Goal: Information Seeking & Learning: Find specific fact

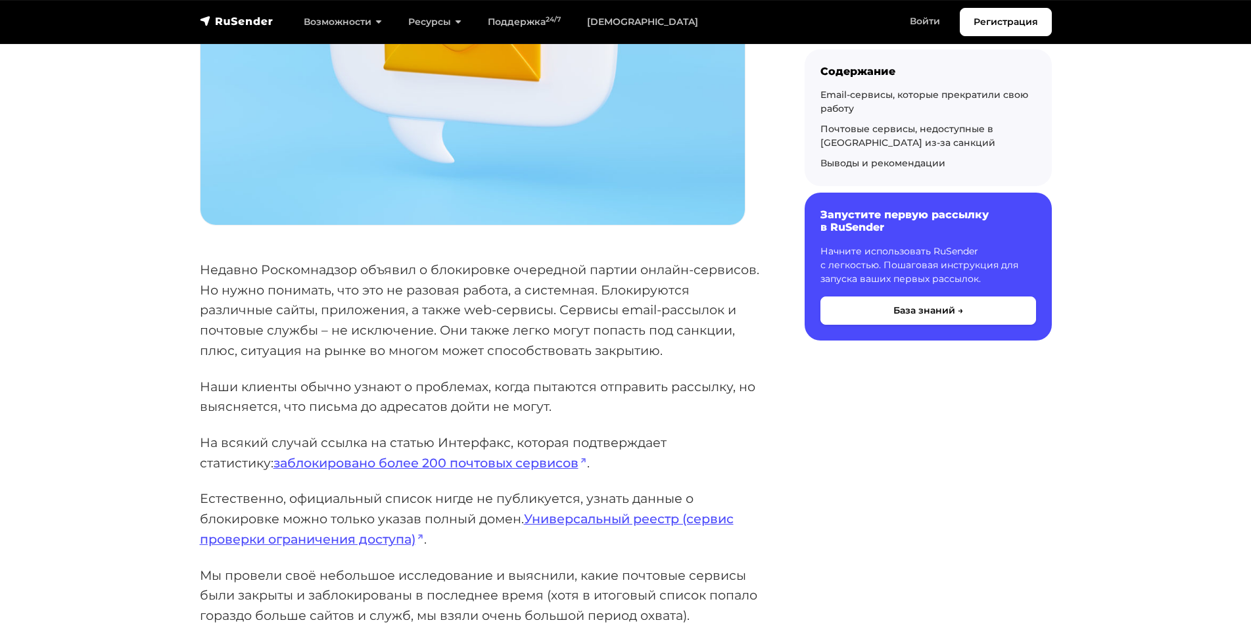
scroll to position [657, 0]
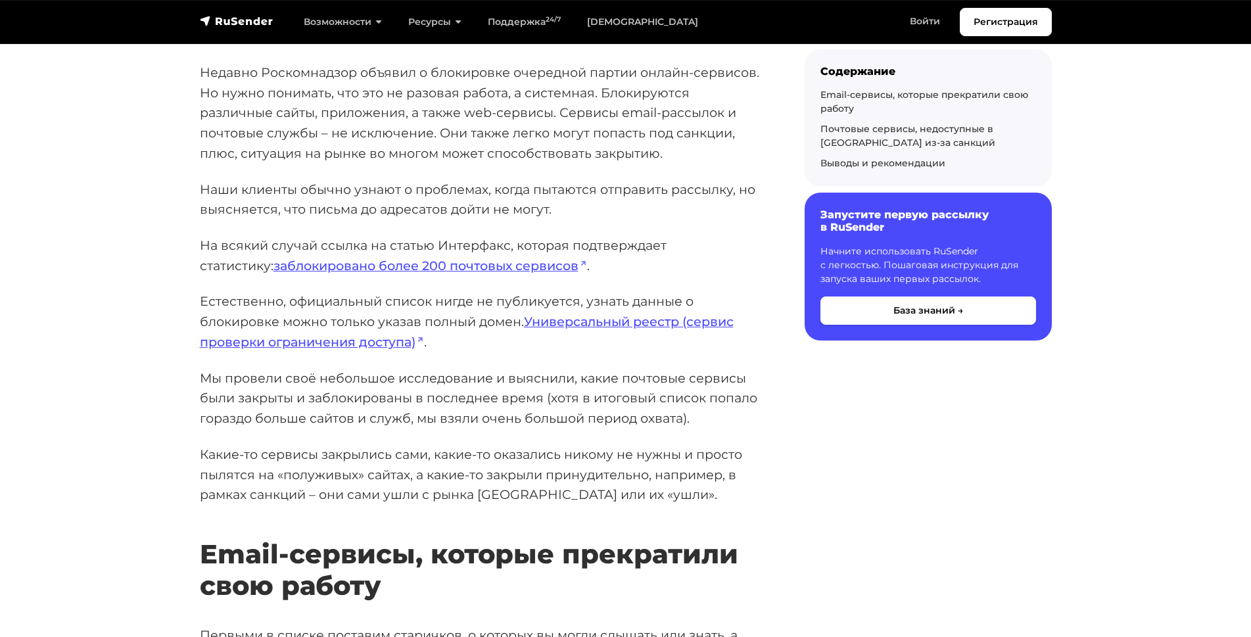
click at [248, 241] on p "На всякий случай ссылка на статью Интерфакс, которая подтверждает статистику: з…" at bounding box center [481, 255] width 563 height 40
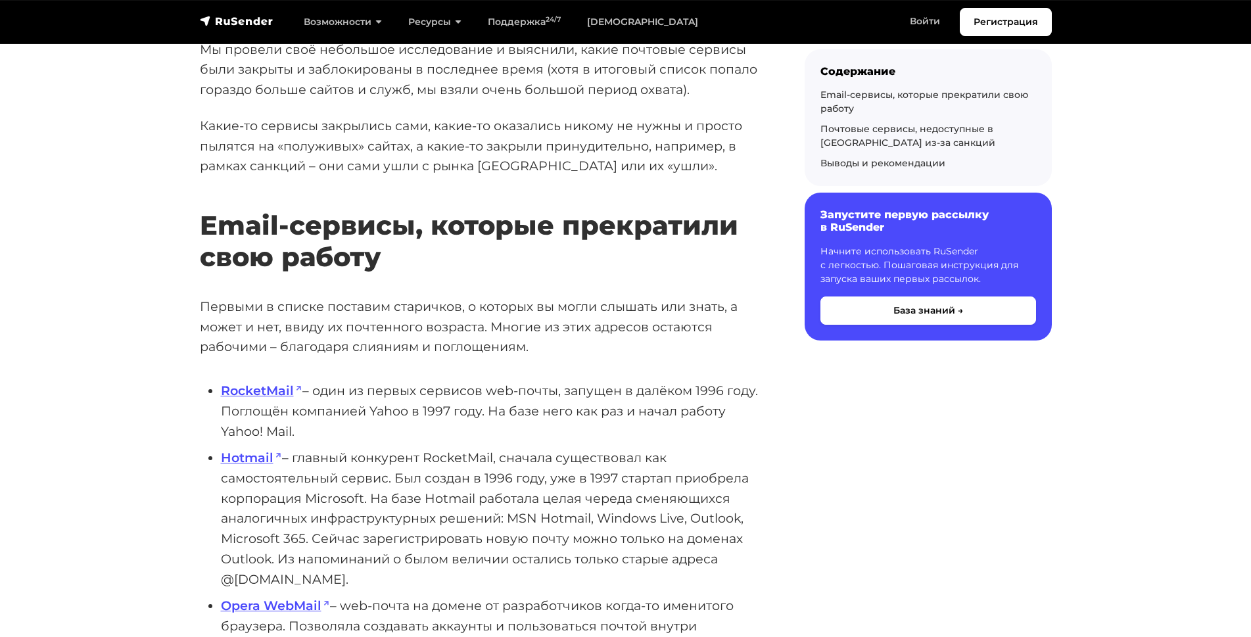
scroll to position [1052, 0]
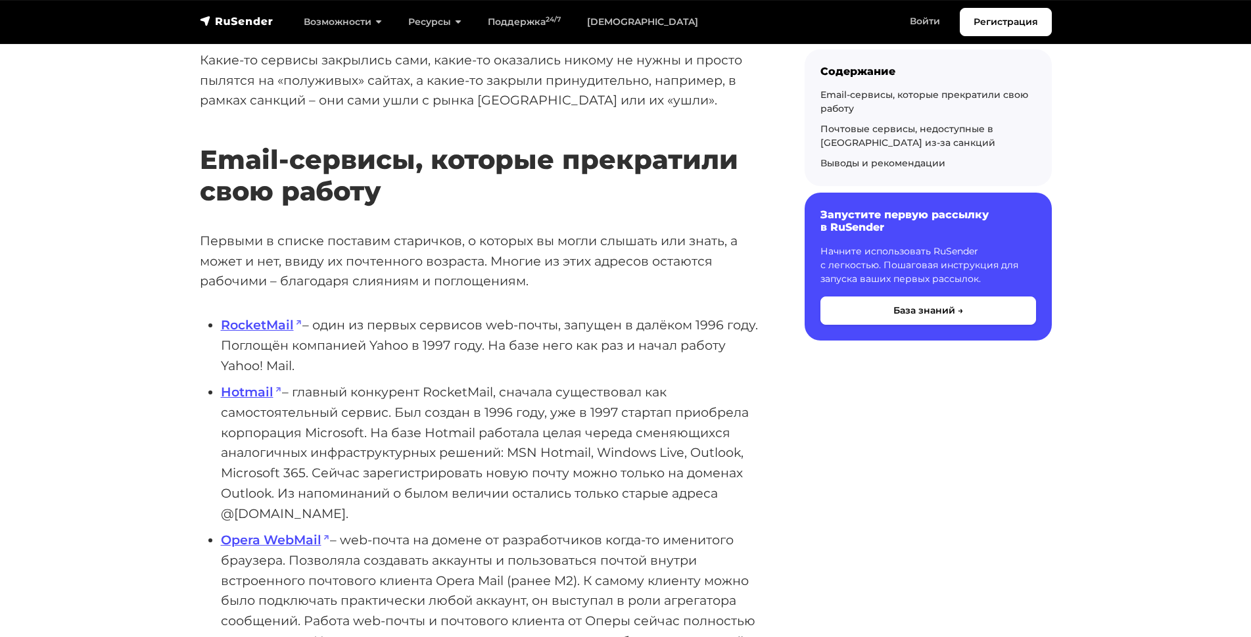
click at [348, 327] on li "RocketMail – один из первых сервисов web-почты, запущен в далёком 1996 году. По…" at bounding box center [492, 345] width 542 height 60
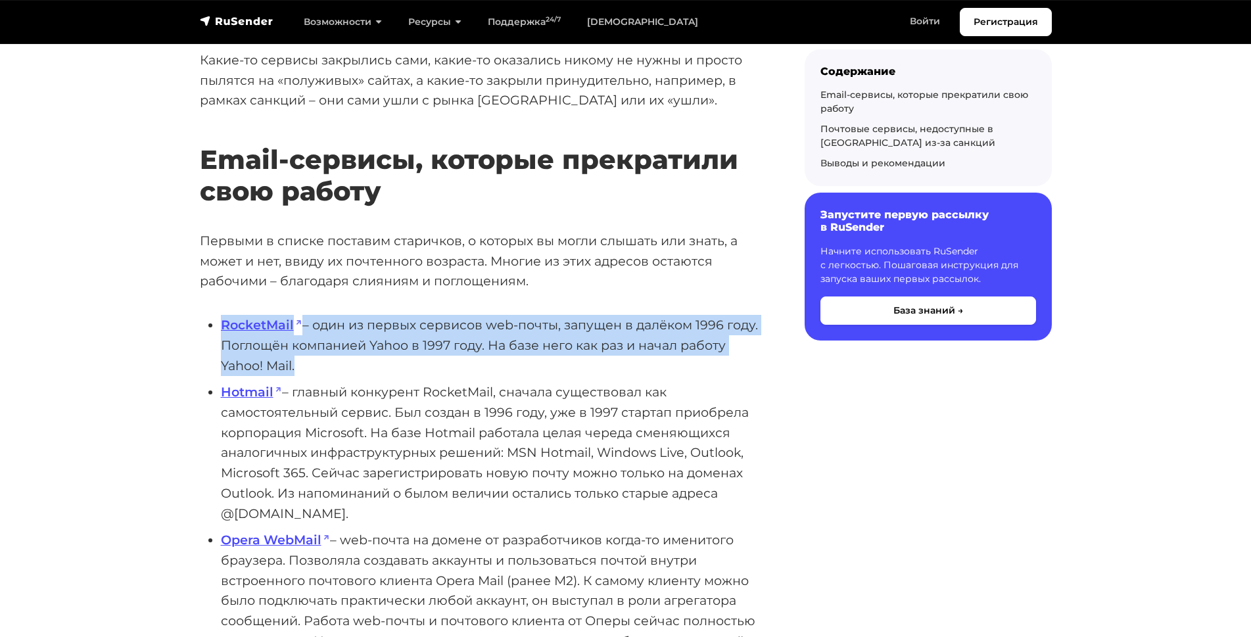
click at [348, 327] on li "RocketMail – один из первых сервисов web-почты, запущен в далёком 1996 году. По…" at bounding box center [492, 345] width 542 height 60
click at [380, 352] on li "RocketMail – один из первых сервисов web-почты, запущен в далёком 1996 году. По…" at bounding box center [492, 345] width 542 height 60
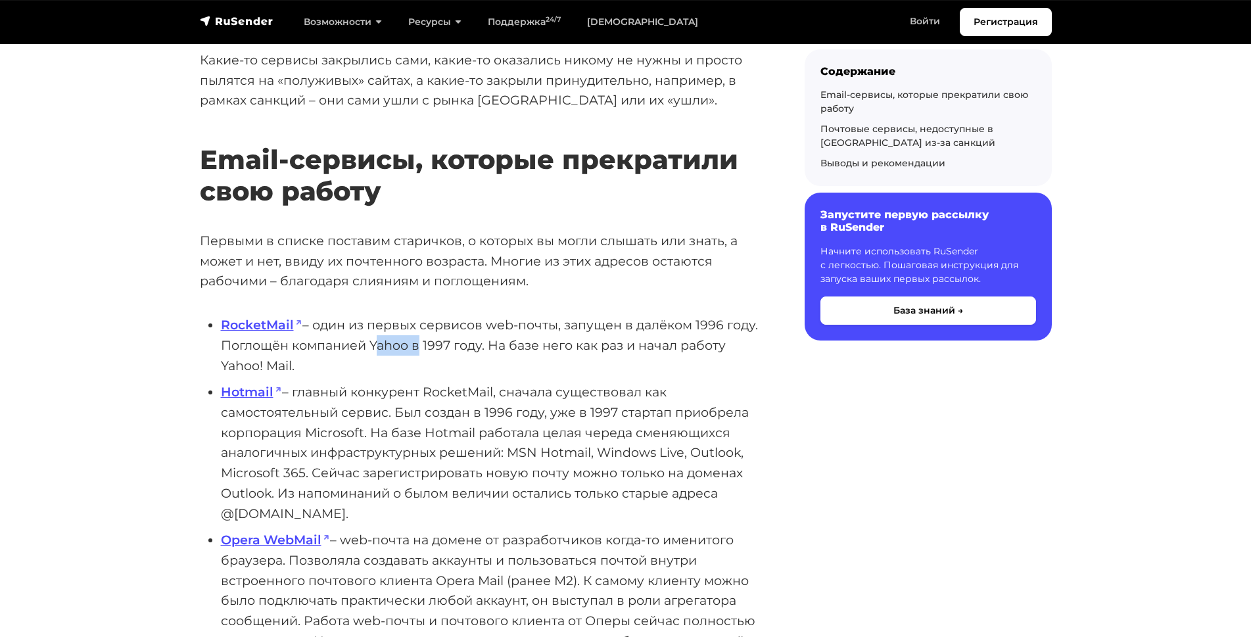
click at [380, 352] on li "RocketMail – один из первых сервисов web-почты, запущен в далёком 1996 году. По…" at bounding box center [492, 345] width 542 height 60
click at [350, 394] on li "Hotmail – главный конкурент RocketMail, сначала существовал как самостоятельный…" at bounding box center [492, 452] width 542 height 141
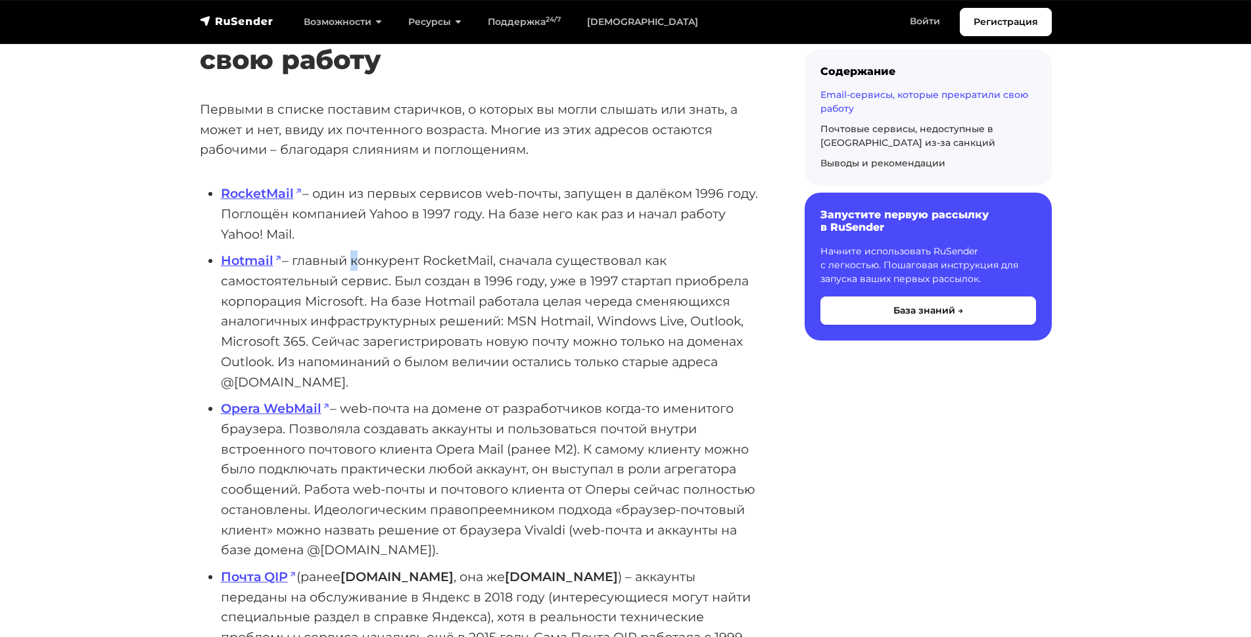
scroll to position [1249, 0]
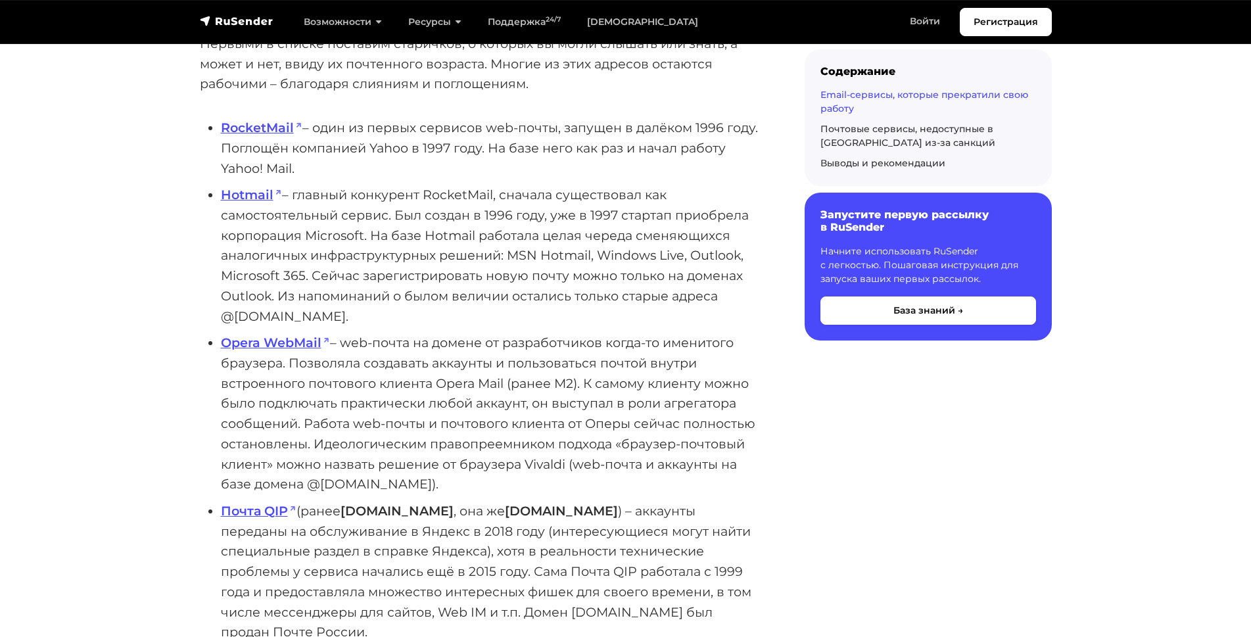
click at [358, 338] on li "Opera WebMail – web-почта на домене от разработчиков когда-то именитого браузер…" at bounding box center [492, 414] width 542 height 162
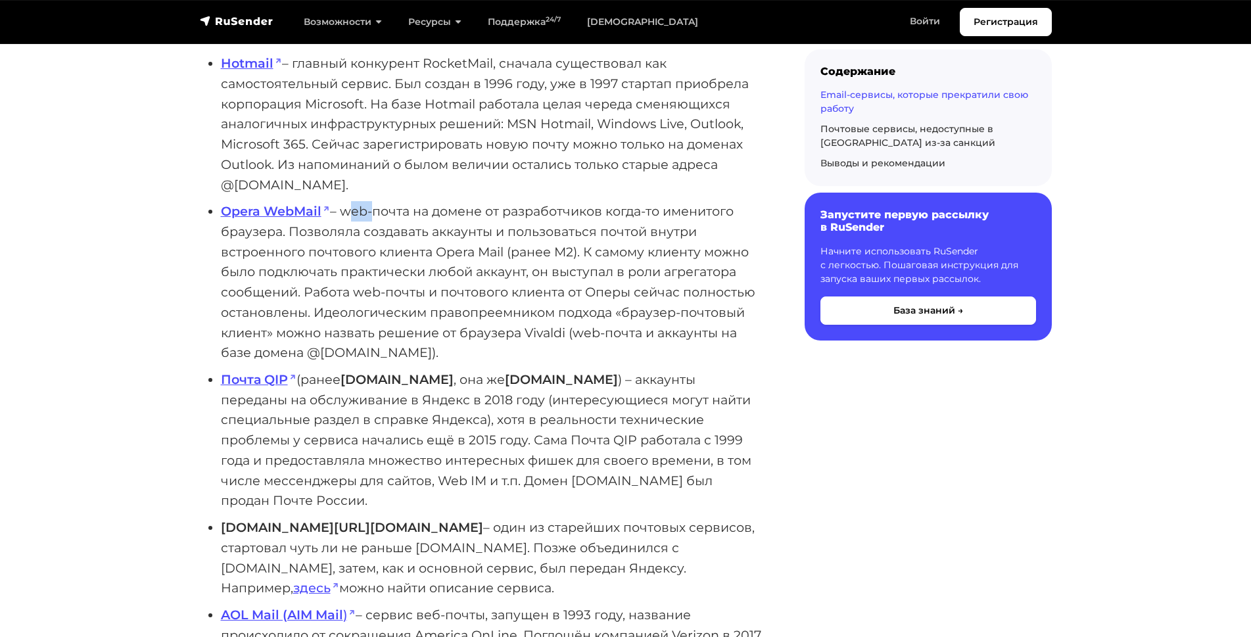
scroll to position [1446, 0]
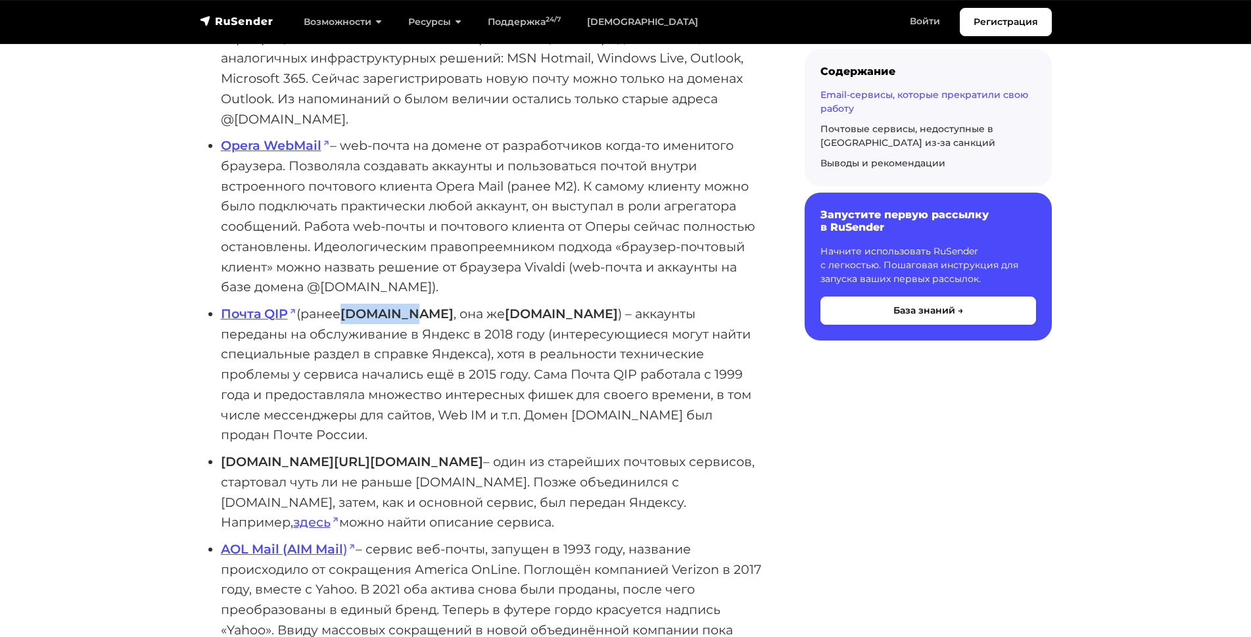
drag, startPoint x: 348, startPoint y: 314, endPoint x: 405, endPoint y: 315, distance: 56.5
click at [405, 315] on strong "[DOMAIN_NAME]" at bounding box center [396, 314] width 113 height 16
copy strong "[DOMAIN_NAME]"
drag, startPoint x: 221, startPoint y: 441, endPoint x: 292, endPoint y: 440, distance: 71.0
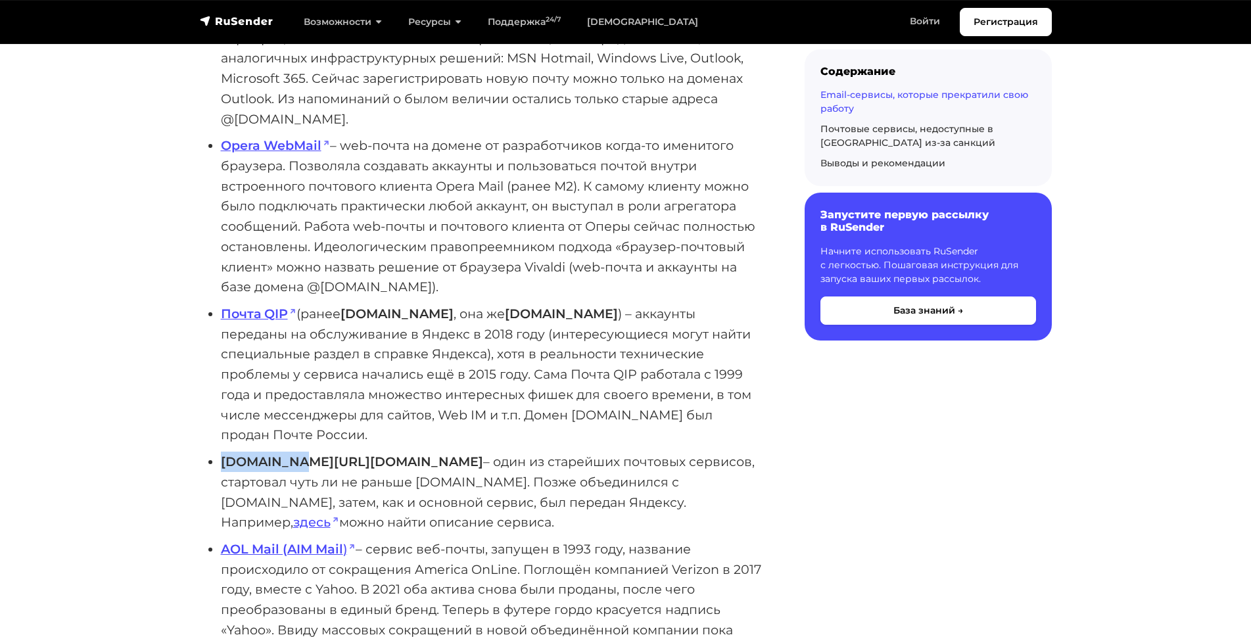
click at [292, 454] on strong "[DOMAIN_NAME][URL][DOMAIN_NAME]" at bounding box center [352, 462] width 262 height 16
copy strong "[DOMAIN_NAME]"
drag, startPoint x: 300, startPoint y: 439, endPoint x: 365, endPoint y: 444, distance: 65.9
click at [365, 454] on strong "[DOMAIN_NAME][URL][DOMAIN_NAME]" at bounding box center [352, 462] width 262 height 16
copy strong "[DOMAIN_NAME]"
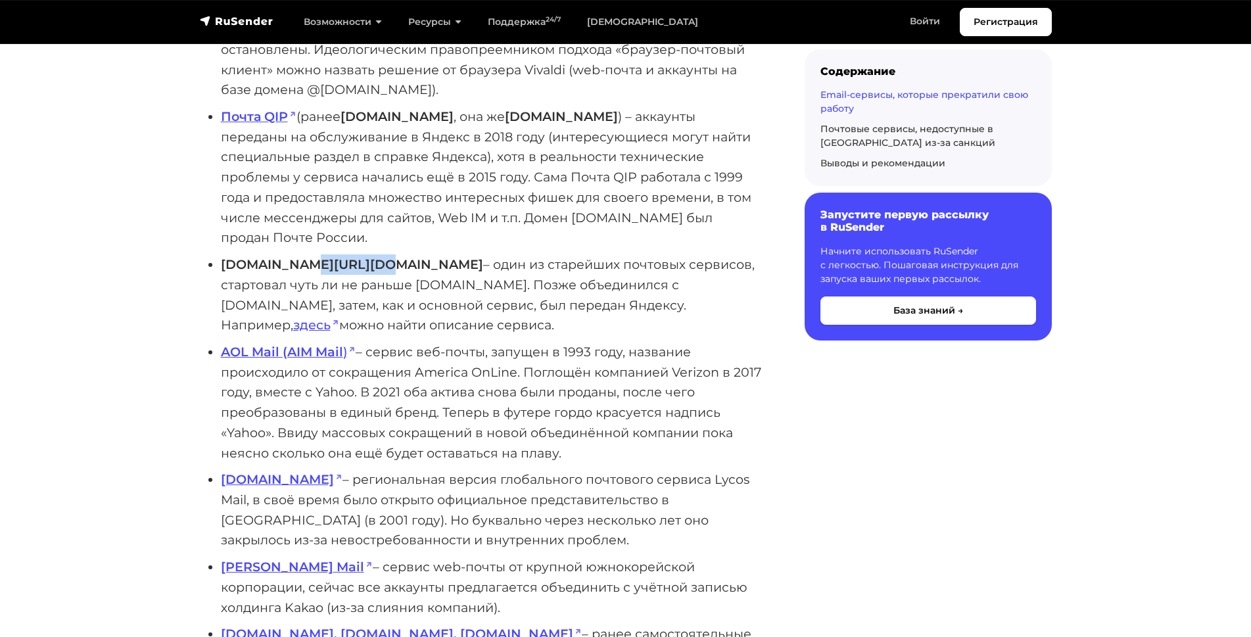
scroll to position [1709, 0]
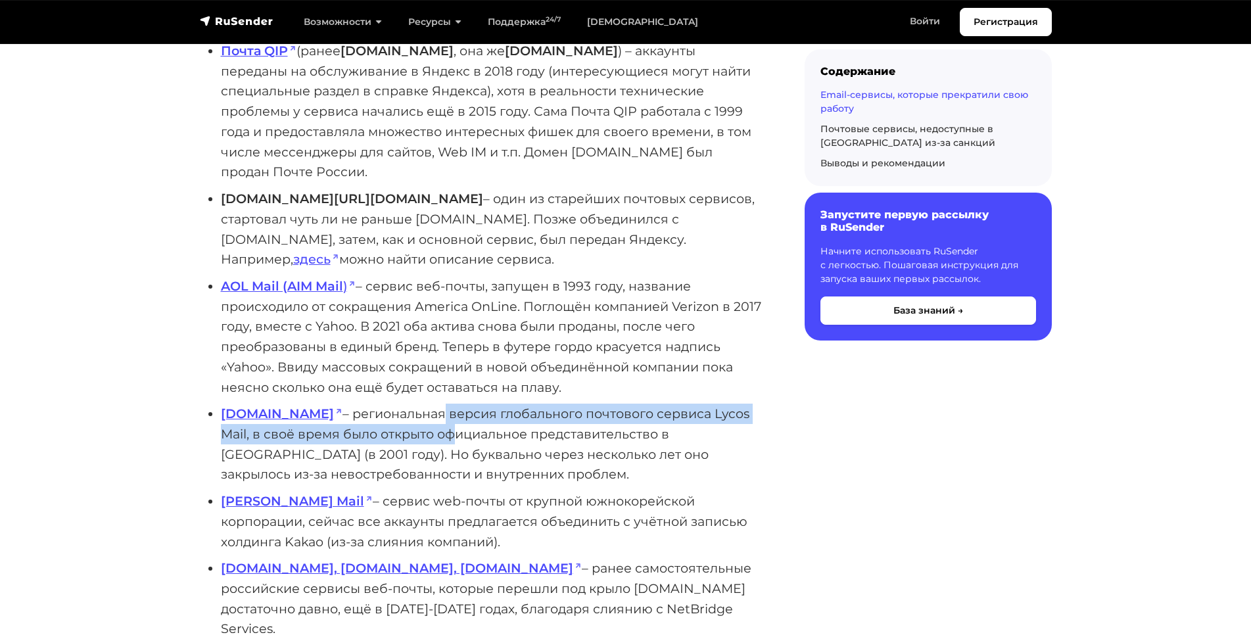
drag, startPoint x: 380, startPoint y: 374, endPoint x: 406, endPoint y: 388, distance: 30.0
click at [406, 404] on li "[DOMAIN_NAME] – региональная версия глобального почтового сервиса Lycos Mail, в…" at bounding box center [492, 444] width 542 height 81
click at [321, 419] on li "[DOMAIN_NAME] – региональная версия глобального почтового сервиса Lycos Mail, в…" at bounding box center [492, 444] width 542 height 81
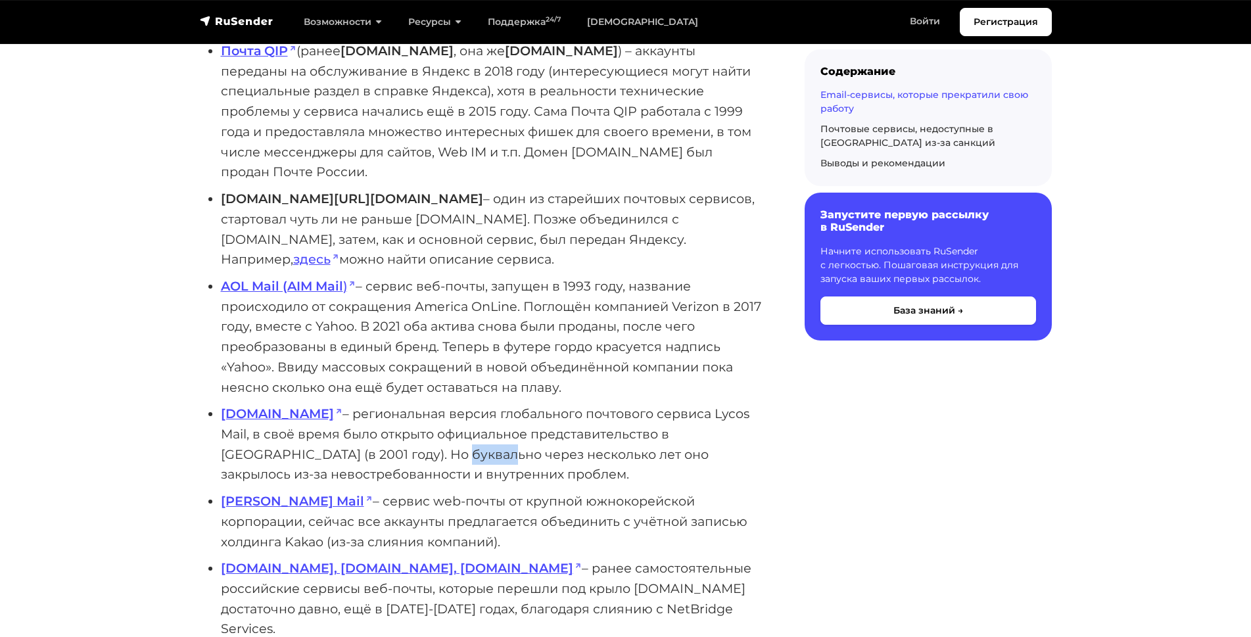
click at [321, 419] on li "[DOMAIN_NAME] – региональная версия глобального почтового сервиса Lycos Mail, в…" at bounding box center [492, 444] width 542 height 81
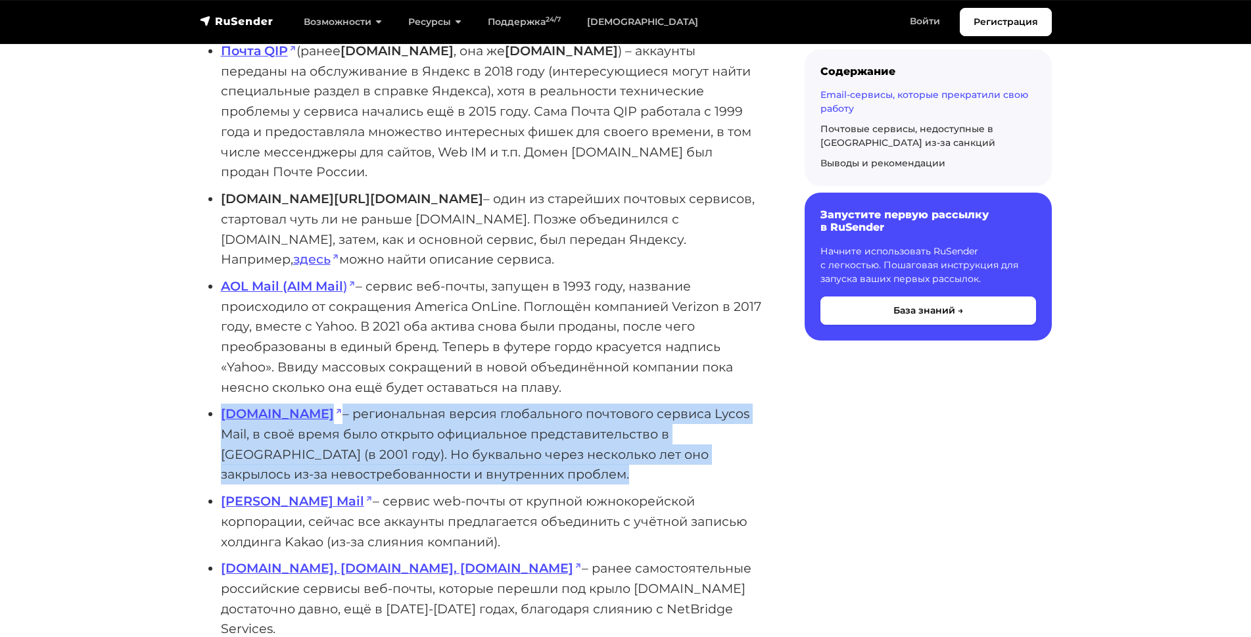
click at [321, 419] on li "[DOMAIN_NAME] – региональная версия глобального почтового сервиса Lycos Mail, в…" at bounding box center [492, 444] width 542 height 81
click at [326, 420] on li "[DOMAIN_NAME] – региональная версия глобального почтового сервиса Lycos Mail, в…" at bounding box center [492, 444] width 542 height 81
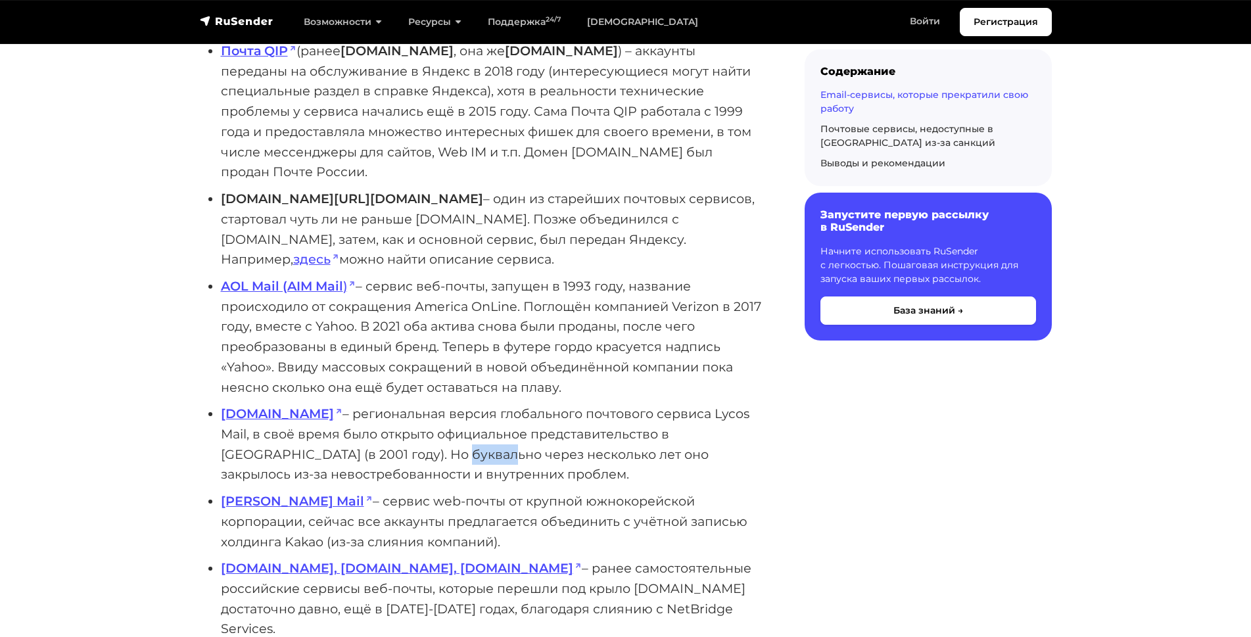
click at [326, 420] on li "[DOMAIN_NAME] – региональная версия глобального почтового сервиса Lycos Mail, в…" at bounding box center [492, 444] width 542 height 81
drag, startPoint x: 217, startPoint y: 369, endPoint x: 266, endPoint y: 370, distance: 49.3
click at [266, 370] on ul "RocketMail – один из первых сервисов web-почты, запущен в далёком 1996 году. По…" at bounding box center [481, 471] width 563 height 1627
copy strong "[DOMAIN_NAME]"
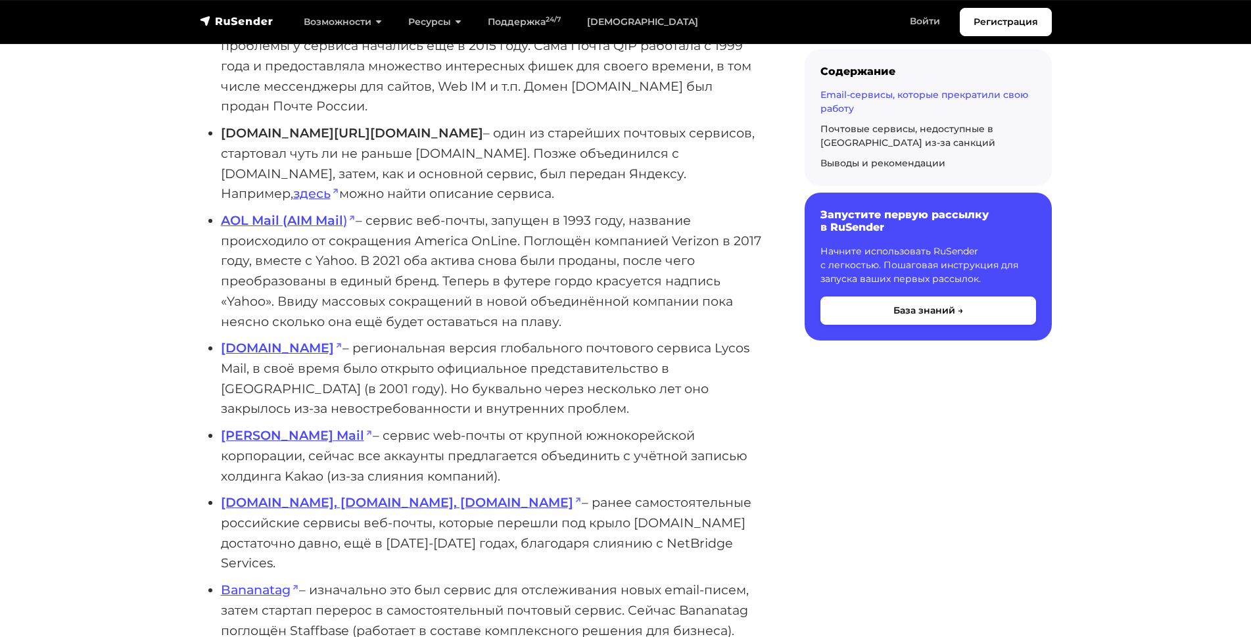
click at [454, 492] on li "[DOMAIN_NAME], [DOMAIN_NAME], [DOMAIN_NAME] – ранее самостоятельные российские …" at bounding box center [492, 532] width 542 height 81
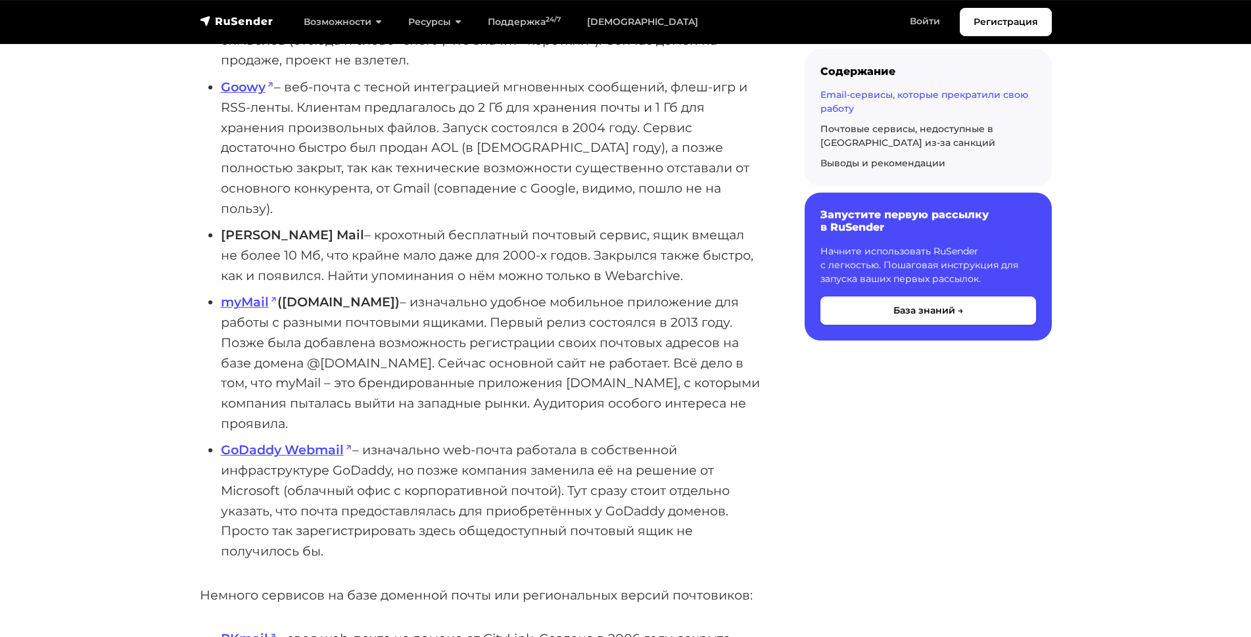
scroll to position [2498, 0]
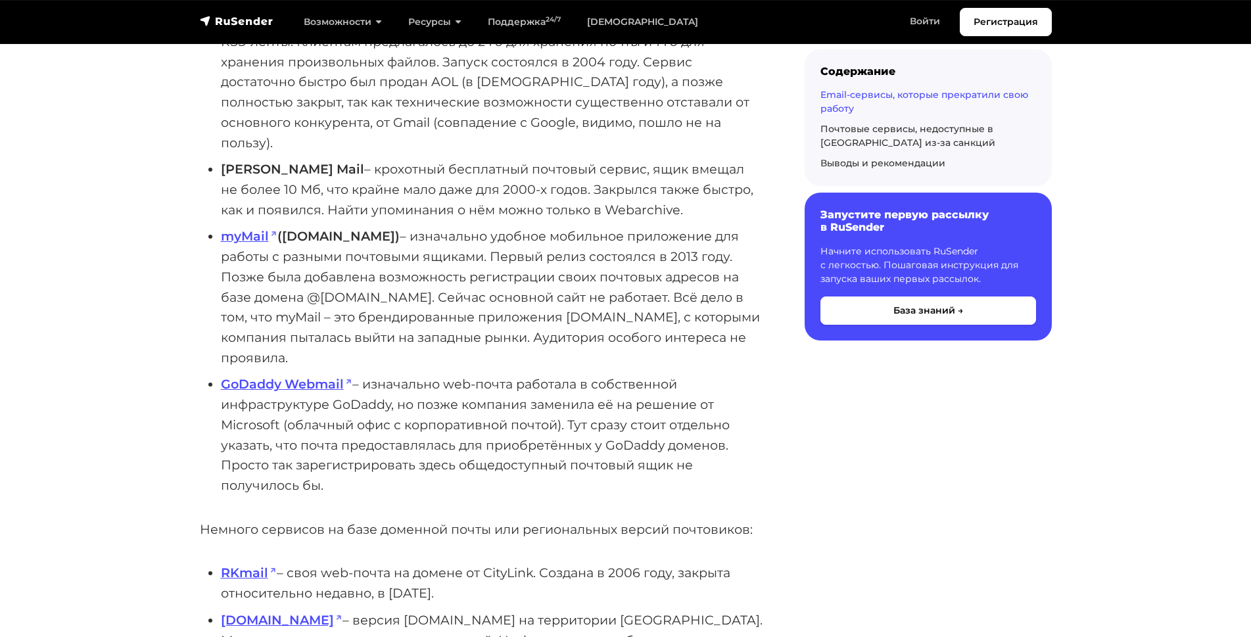
click at [471, 519] on p "Немного сервисов на базе доменной почты или региональных версий почтовиков:" at bounding box center [481, 529] width 563 height 20
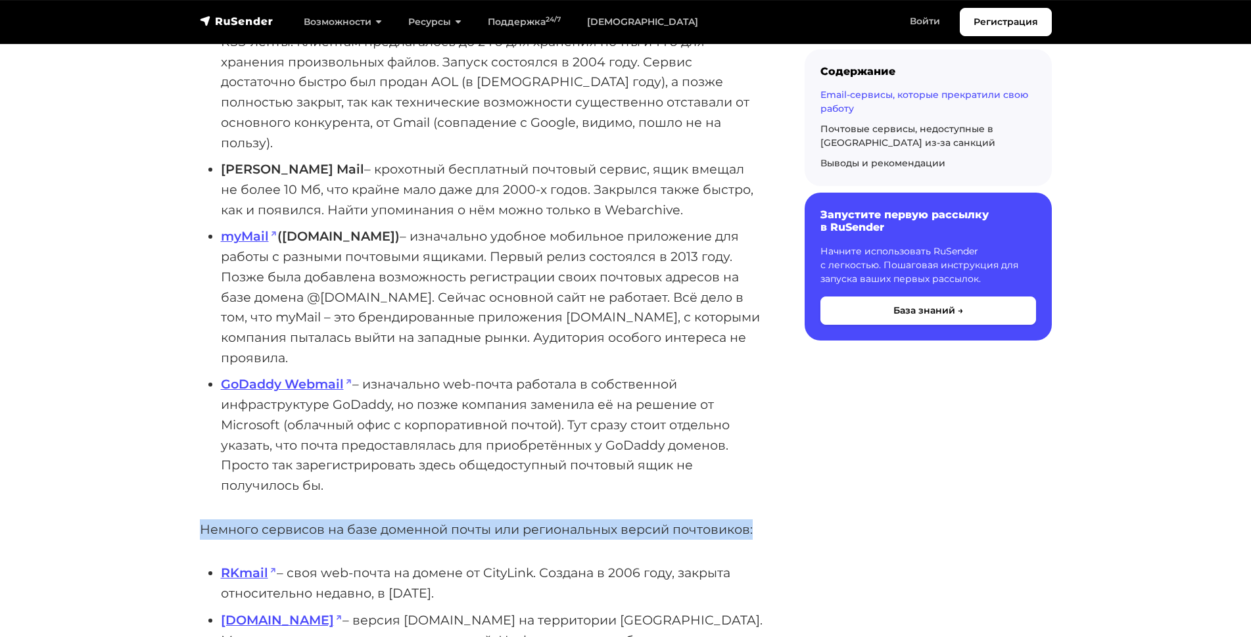
click at [471, 519] on p "Немного сервисов на базе доменной почты или региональных версий почтовиков:" at bounding box center [481, 529] width 563 height 20
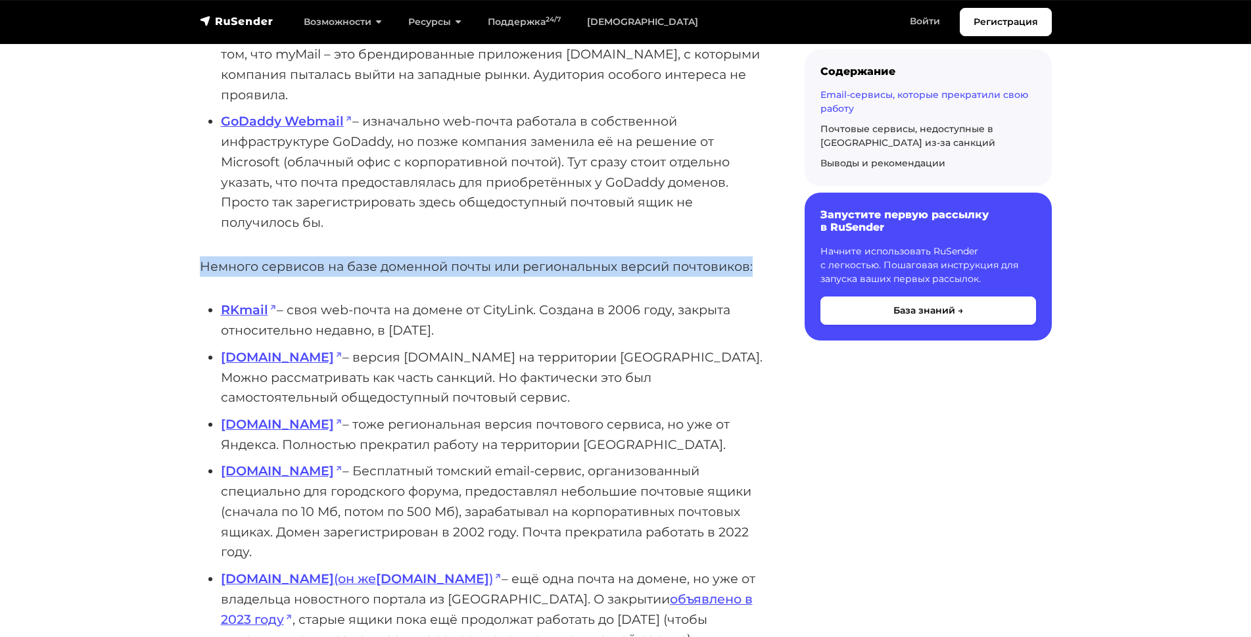
scroll to position [2826, 0]
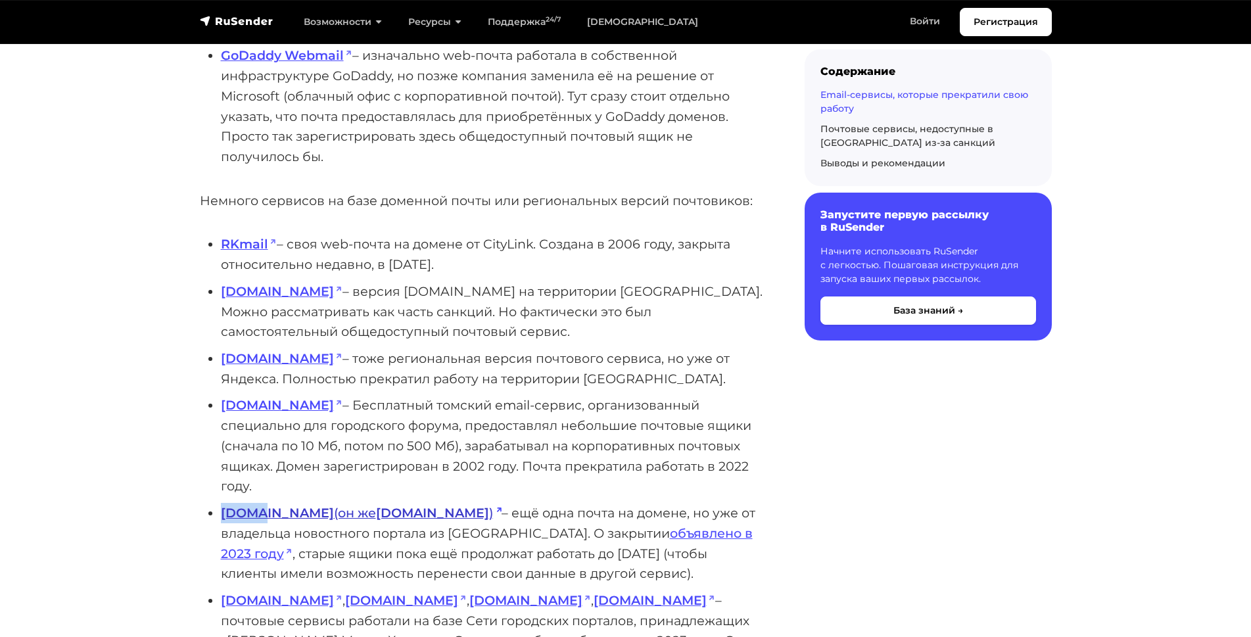
drag, startPoint x: 218, startPoint y: 389, endPoint x: 250, endPoint y: 393, distance: 32.4
click at [253, 394] on ul "RKmail – своя web-почта на домене от CityLink. Создана в 2006 году, закрыта отн…" at bounding box center [481, 472] width 563 height 477
copy strong "[DOMAIN_NAME]"
drag, startPoint x: 356, startPoint y: 392, endPoint x: 304, endPoint y: 392, distance: 51.9
click at [304, 503] on li "[DOMAIN_NAME] (он же [DOMAIN_NAME] ) – ещё одна почта на домене, но уже от влад…" at bounding box center [492, 543] width 542 height 81
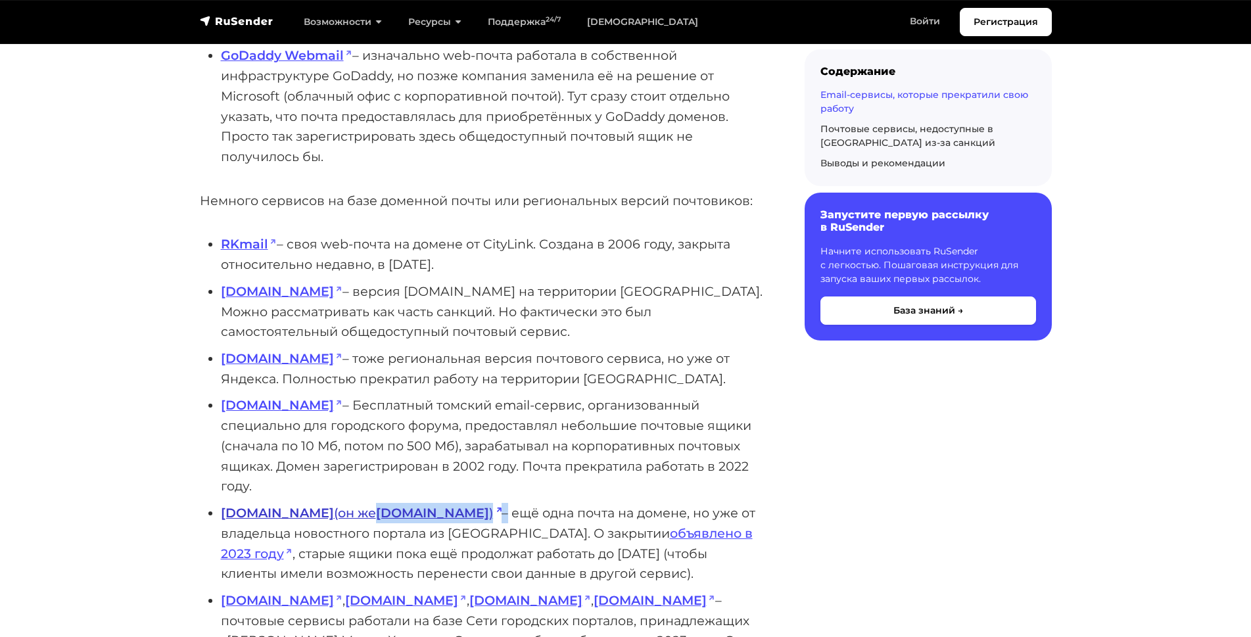
copy li "[DOMAIN_NAME] )"
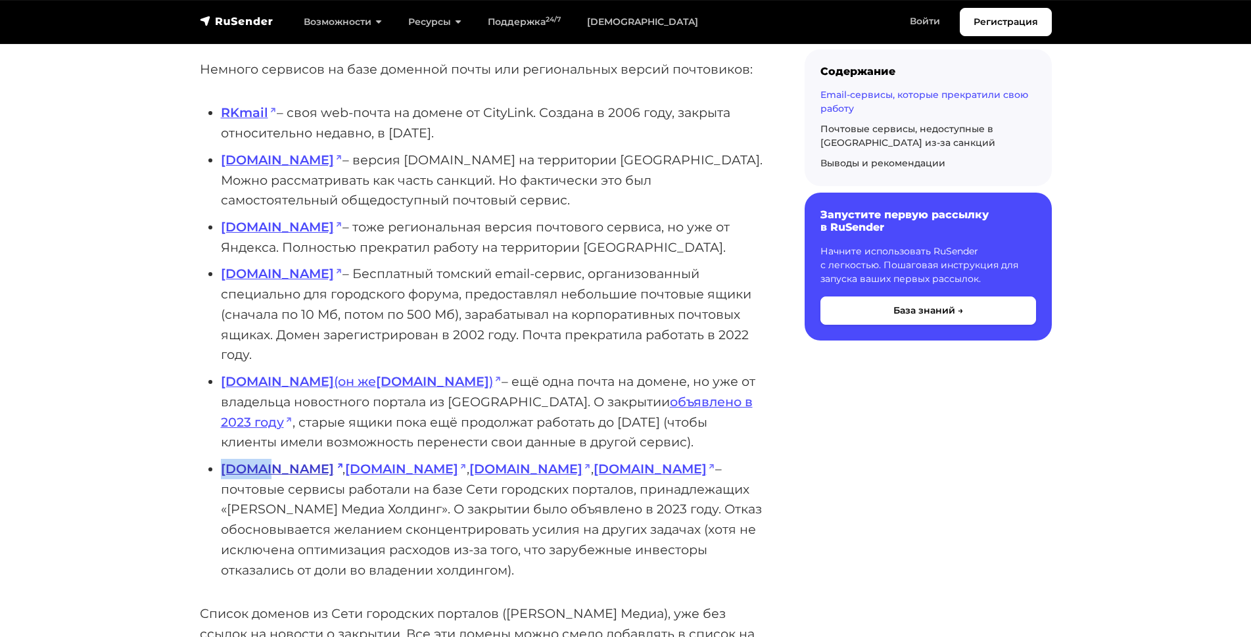
drag, startPoint x: 220, startPoint y: 345, endPoint x: 261, endPoint y: 348, distance: 41.5
click at [261, 348] on ul "RKmail – своя web-почта на домене от CityLink. Создана в 2006 году, закрыта отн…" at bounding box center [481, 341] width 563 height 477
copy strong "[DOMAIN_NAME]"
drag, startPoint x: 281, startPoint y: 349, endPoint x: 312, endPoint y: 311, distance: 49.5
click at [304, 459] on li "[DOMAIN_NAME] , [DOMAIN_NAME] , [DOMAIN_NAME] , [DOMAIN_NAME] – почтовые сервис…" at bounding box center [492, 519] width 542 height 121
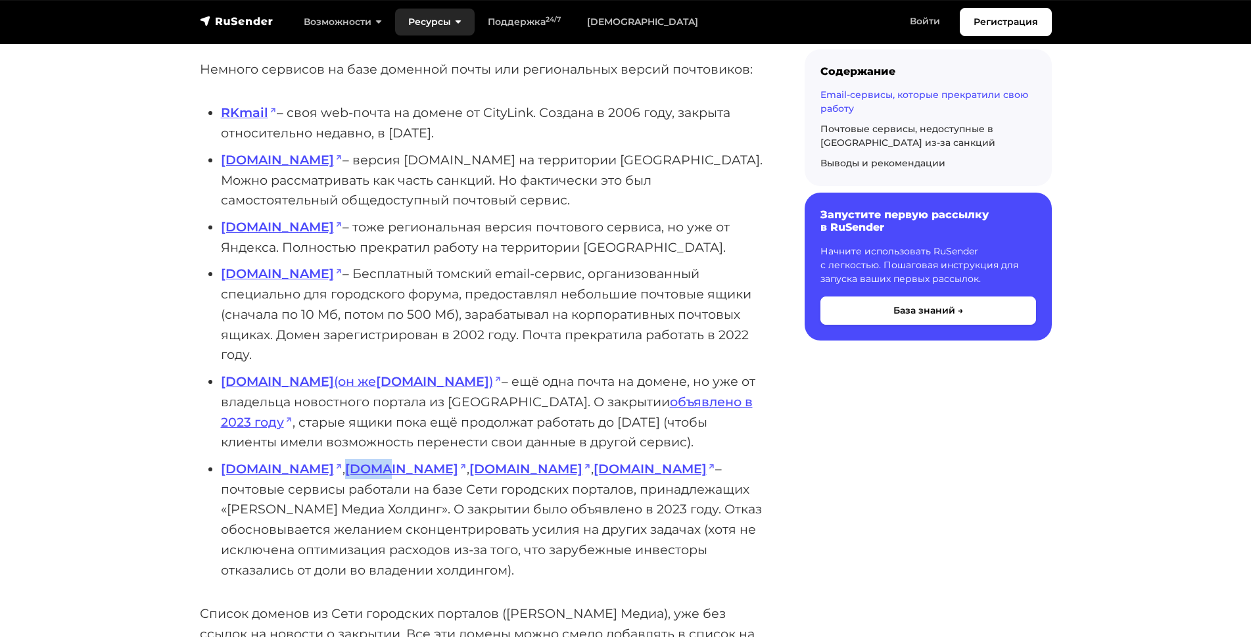
copy li "[DOMAIN_NAME]"
drag, startPoint x: 325, startPoint y: 349, endPoint x: 372, endPoint y: 357, distance: 48.0
click at [371, 459] on li "[DOMAIN_NAME] , [DOMAIN_NAME] , [DOMAIN_NAME] , [DOMAIN_NAME] – почтовые сервис…" at bounding box center [492, 519] width 542 height 121
copy strong "[DOMAIN_NAME]"
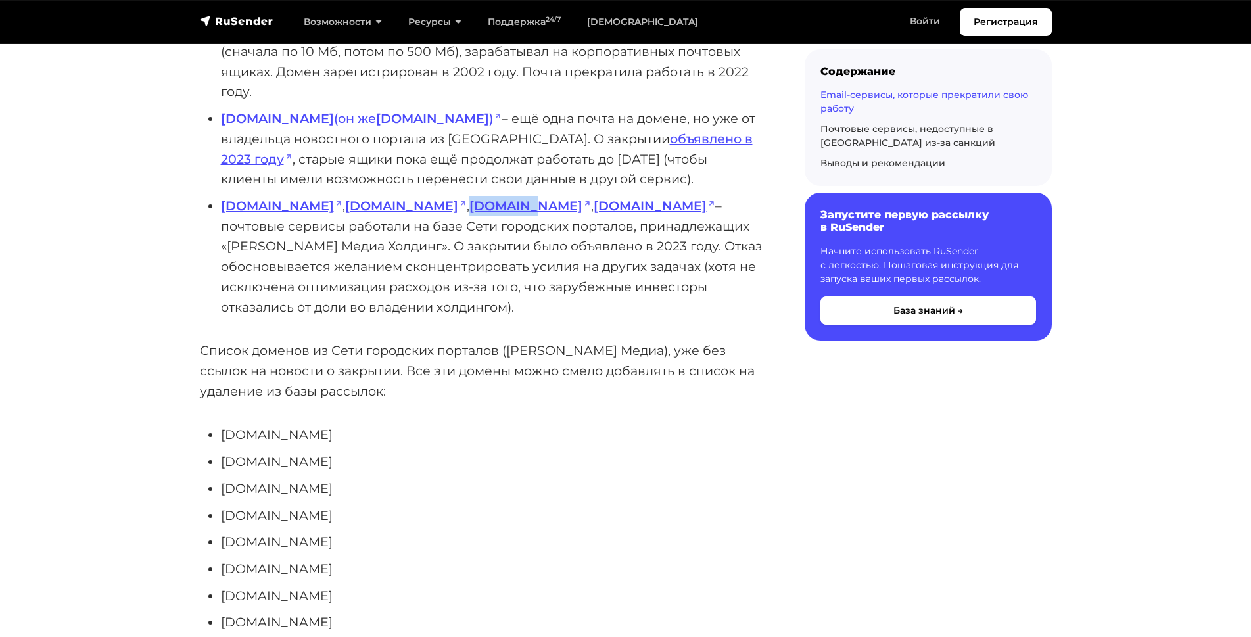
scroll to position [3286, 0]
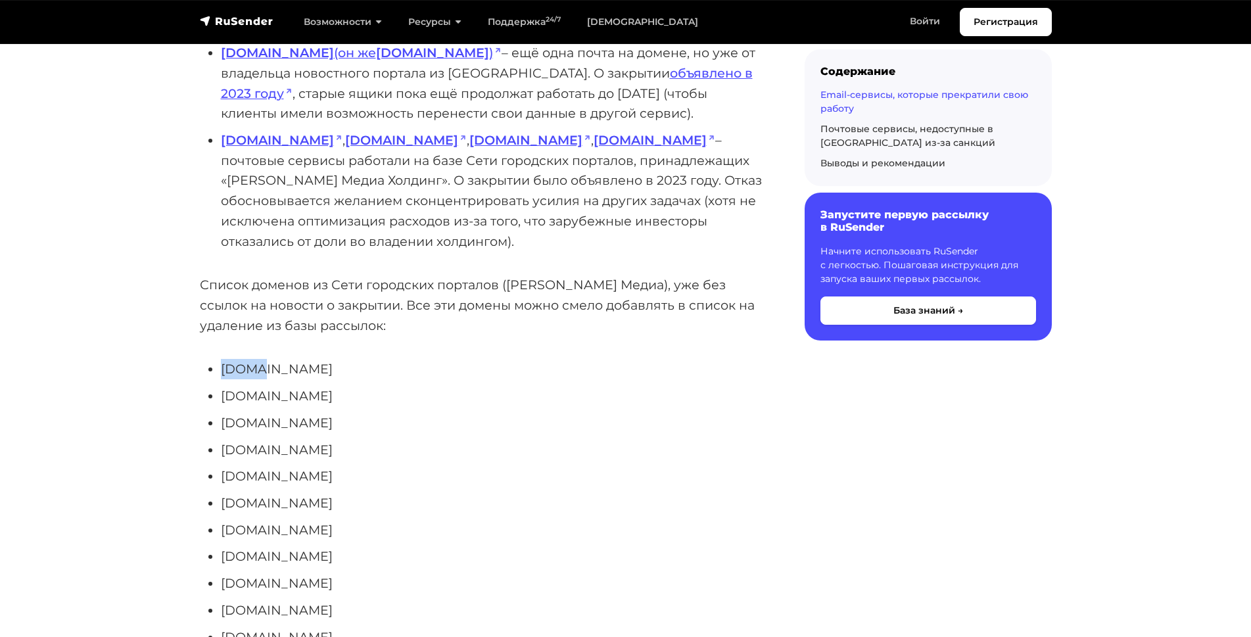
drag, startPoint x: 221, startPoint y: 229, endPoint x: 245, endPoint y: 228, distance: 23.7
click at [250, 359] on li "[DOMAIN_NAME]" at bounding box center [492, 369] width 542 height 20
drag, startPoint x: 227, startPoint y: 254, endPoint x: 309, endPoint y: 254, distance: 81.5
click at [309, 386] on li "[DOMAIN_NAME]" at bounding box center [492, 396] width 542 height 20
drag, startPoint x: 220, startPoint y: 307, endPoint x: 290, endPoint y: 246, distance: 92.2
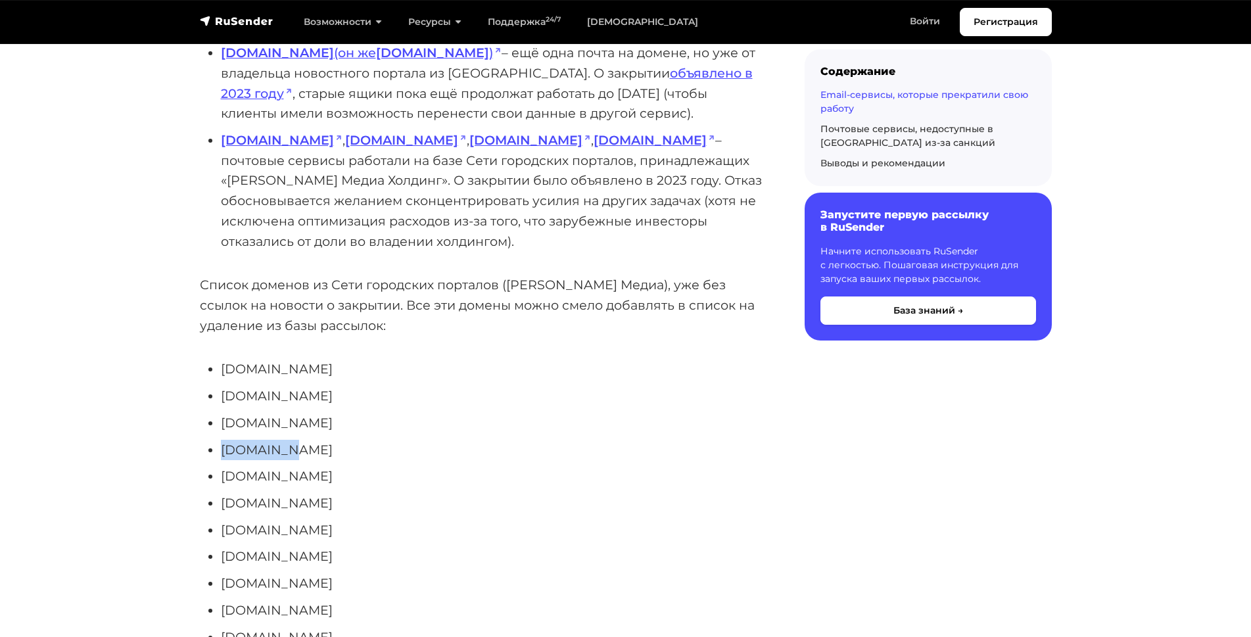
click at [265, 440] on li "[DOMAIN_NAME]" at bounding box center [492, 450] width 542 height 20
drag, startPoint x: 221, startPoint y: 388, endPoint x: 275, endPoint y: 387, distance: 53.2
click at [275, 520] on li "[DOMAIN_NAME]" at bounding box center [492, 530] width 542 height 20
drag, startPoint x: 224, startPoint y: 415, endPoint x: 322, endPoint y: 417, distance: 97.9
click at [322, 546] on li "[DOMAIN_NAME]" at bounding box center [492, 556] width 542 height 20
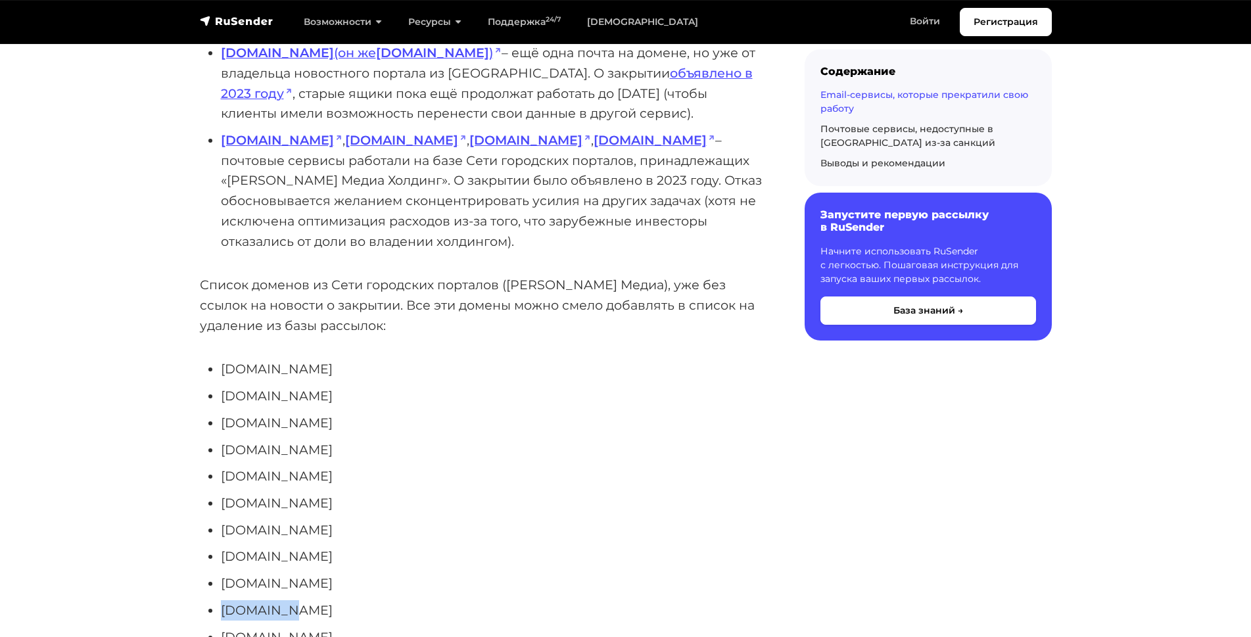
drag, startPoint x: 223, startPoint y: 464, endPoint x: 268, endPoint y: 469, distance: 45.6
click at [295, 600] on li "[DOMAIN_NAME]" at bounding box center [492, 610] width 542 height 20
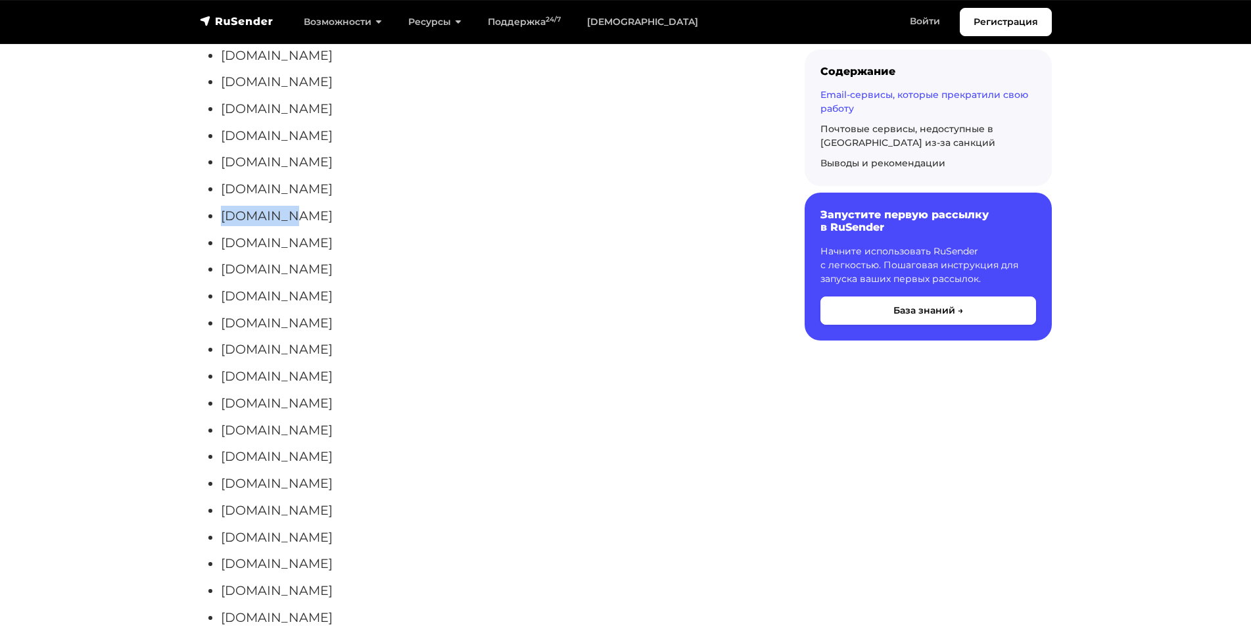
scroll to position [3746, 0]
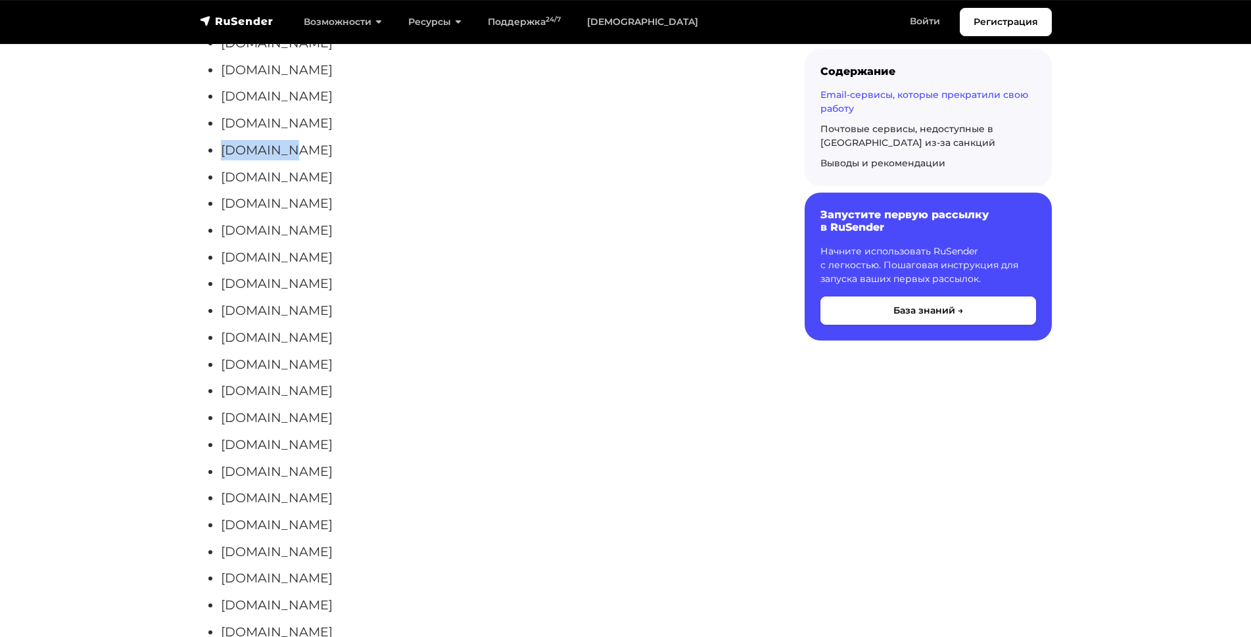
drag, startPoint x: 223, startPoint y: 436, endPoint x: 352, endPoint y: 446, distance: 129.2
click at [352, 568] on li "[DOMAIN_NAME]" at bounding box center [492, 578] width 542 height 20
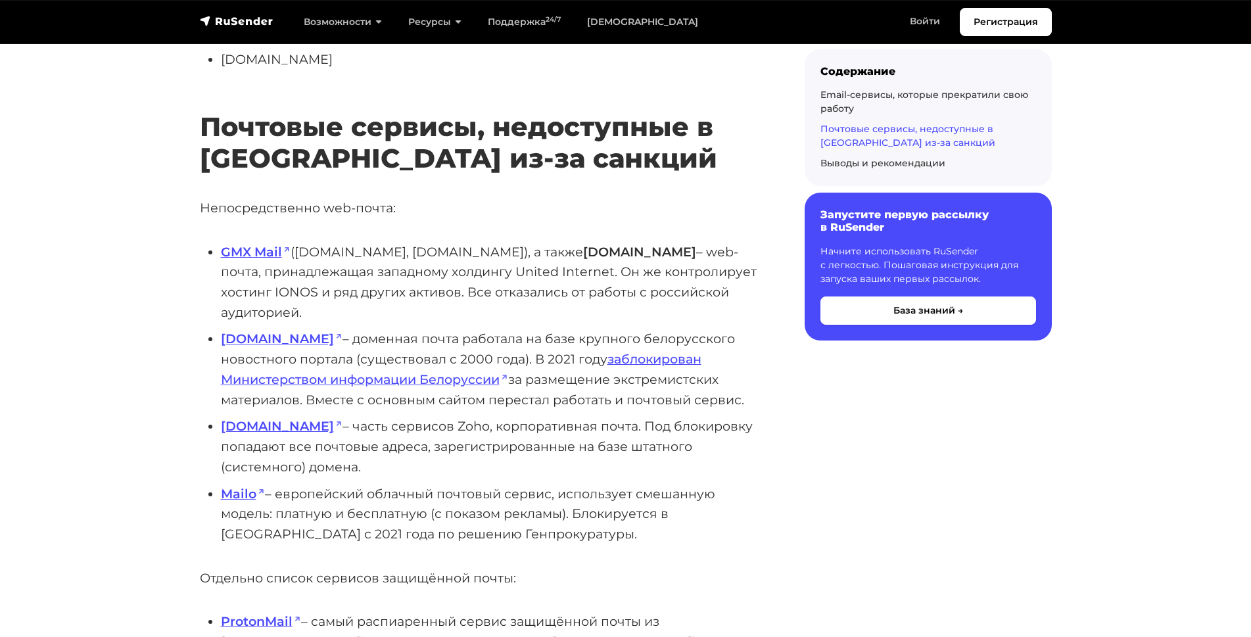
scroll to position [4732, 0]
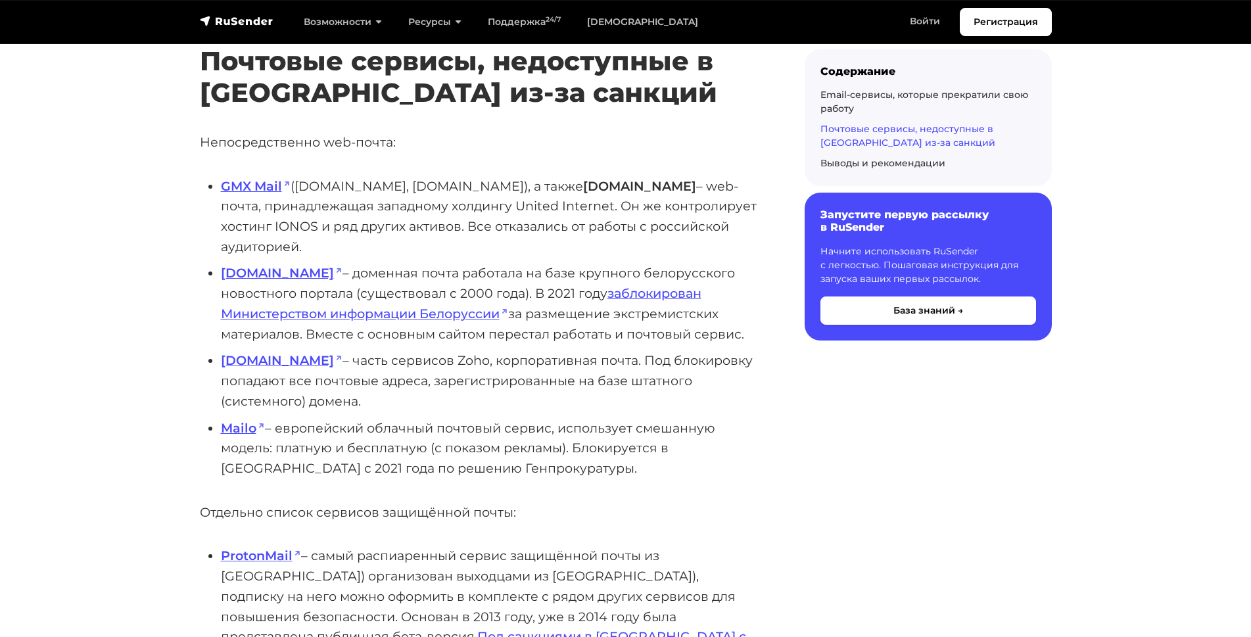
click at [210, 502] on p "Отдельно список сервисов защищённой почты:" at bounding box center [481, 512] width 563 height 20
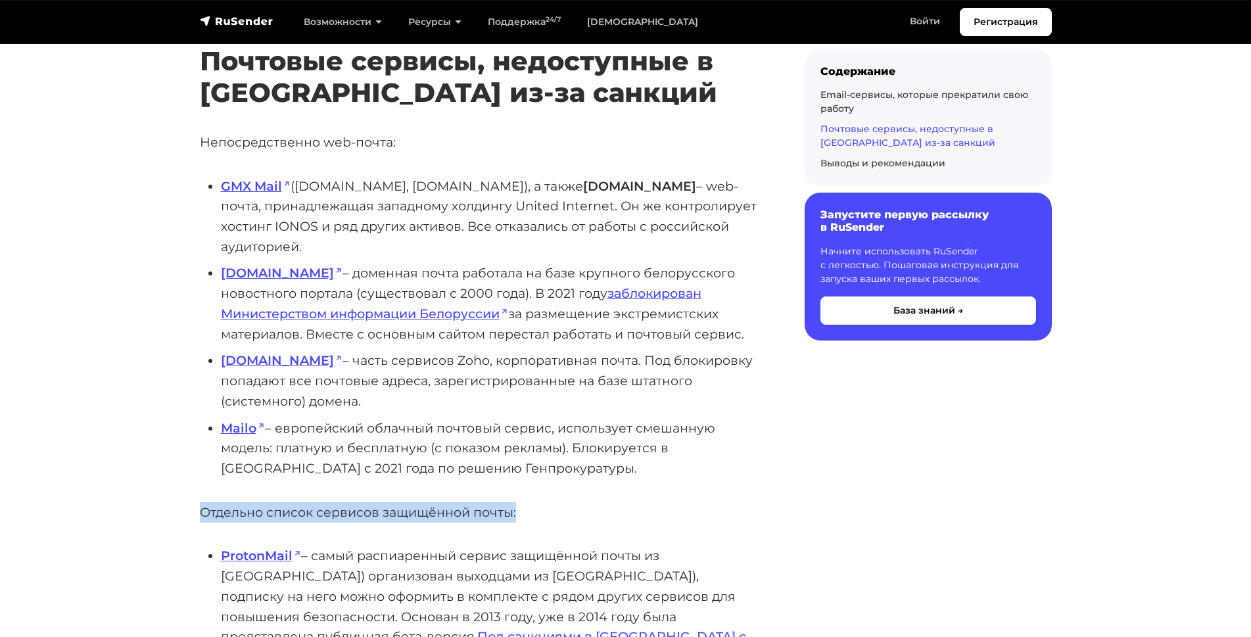
click at [210, 502] on p "Отдельно список сервисов защищённой почты:" at bounding box center [481, 512] width 563 height 20
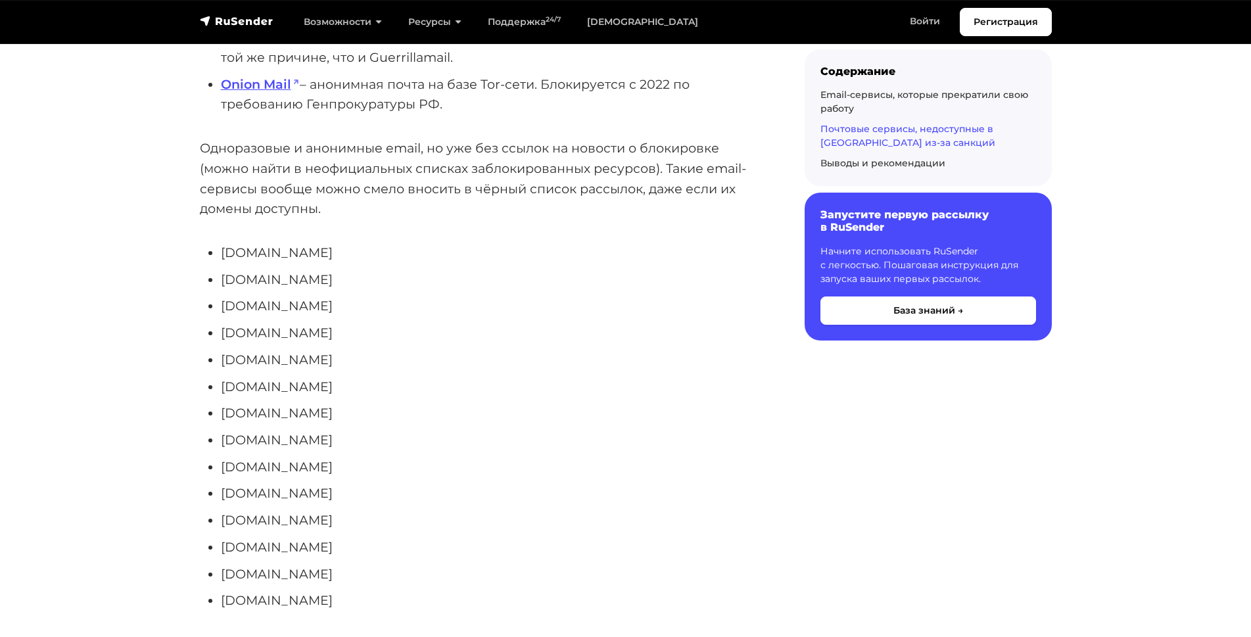
scroll to position [5718, 0]
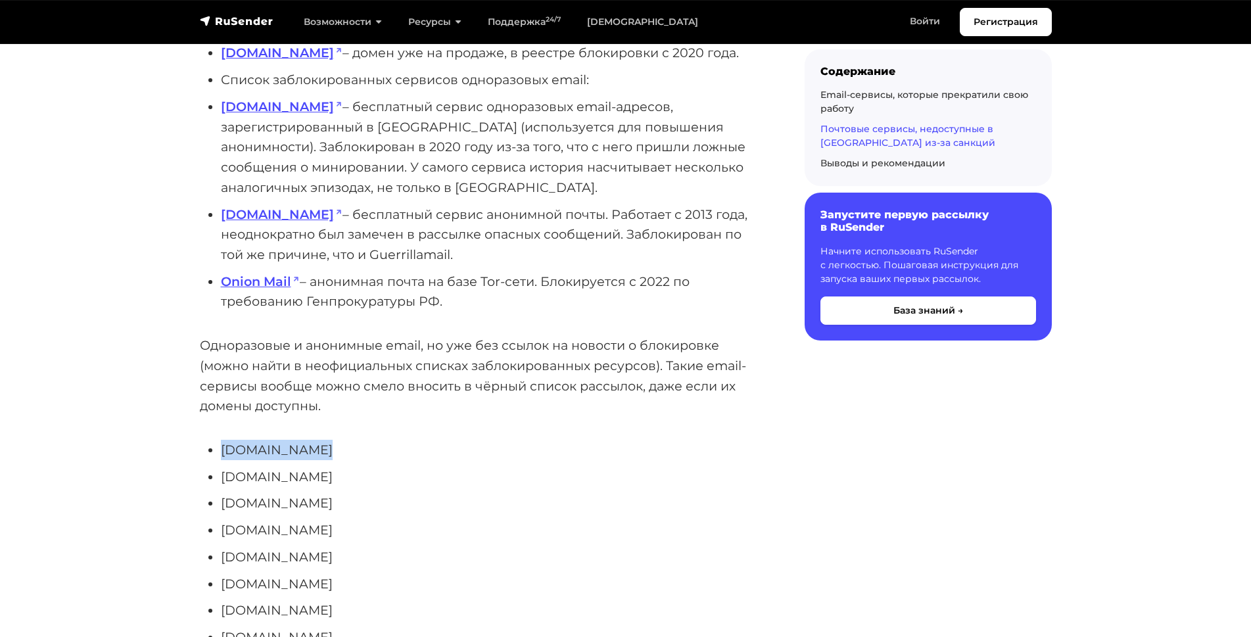
drag, startPoint x: 221, startPoint y: 250, endPoint x: 317, endPoint y: 250, distance: 95.3
click at [317, 440] on li "[DOMAIN_NAME]" at bounding box center [492, 450] width 542 height 20
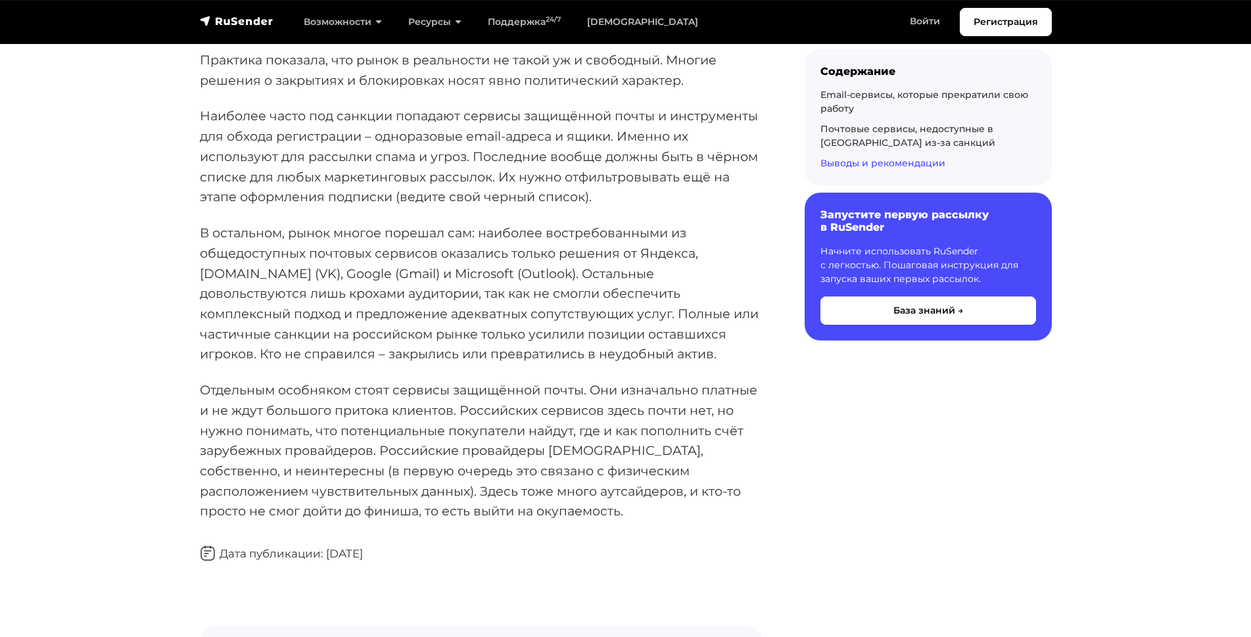
scroll to position [6799, 0]
